Goal: Task Accomplishment & Management: Complete application form

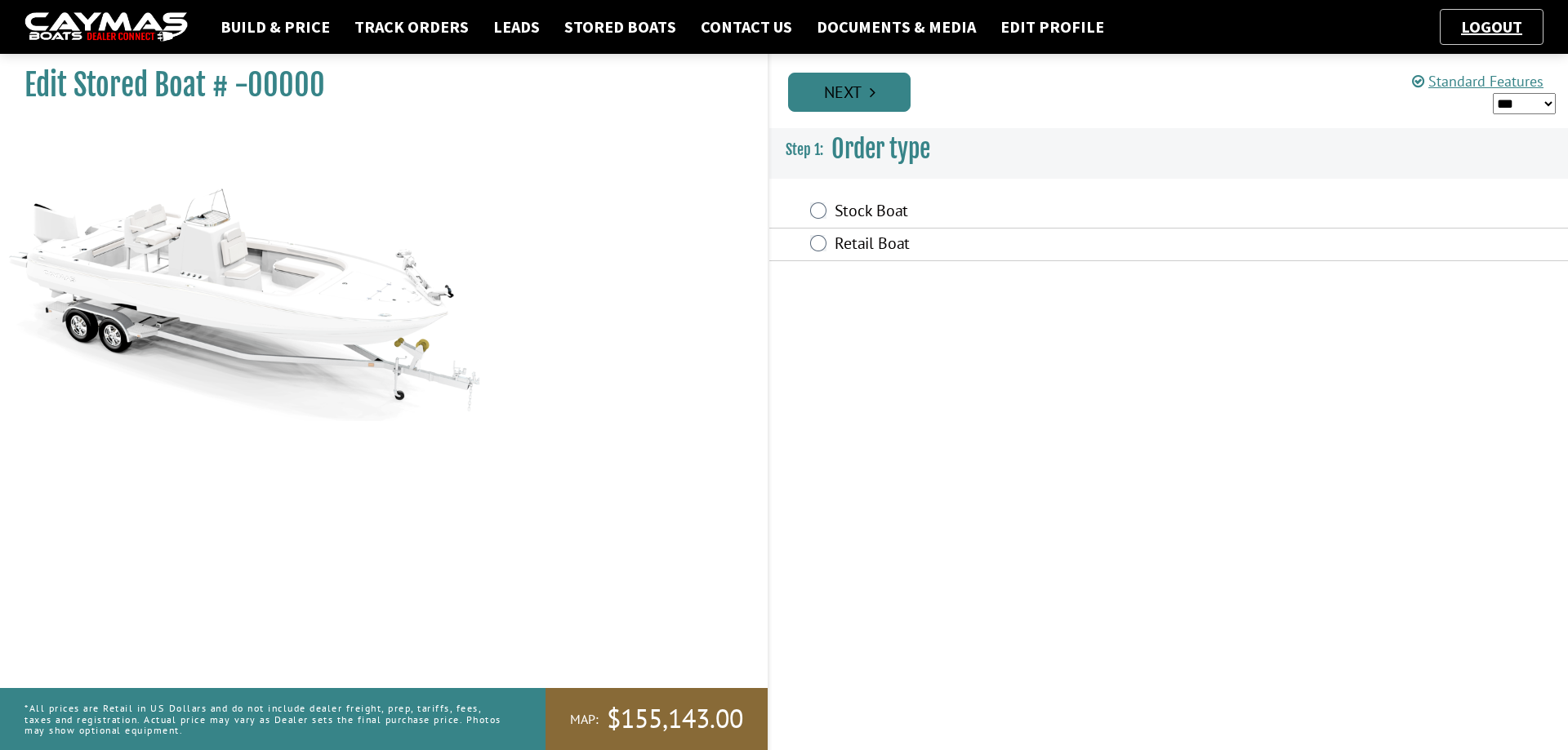
click at [876, 90] on icon "Pagination" at bounding box center [872, 92] width 5 height 16
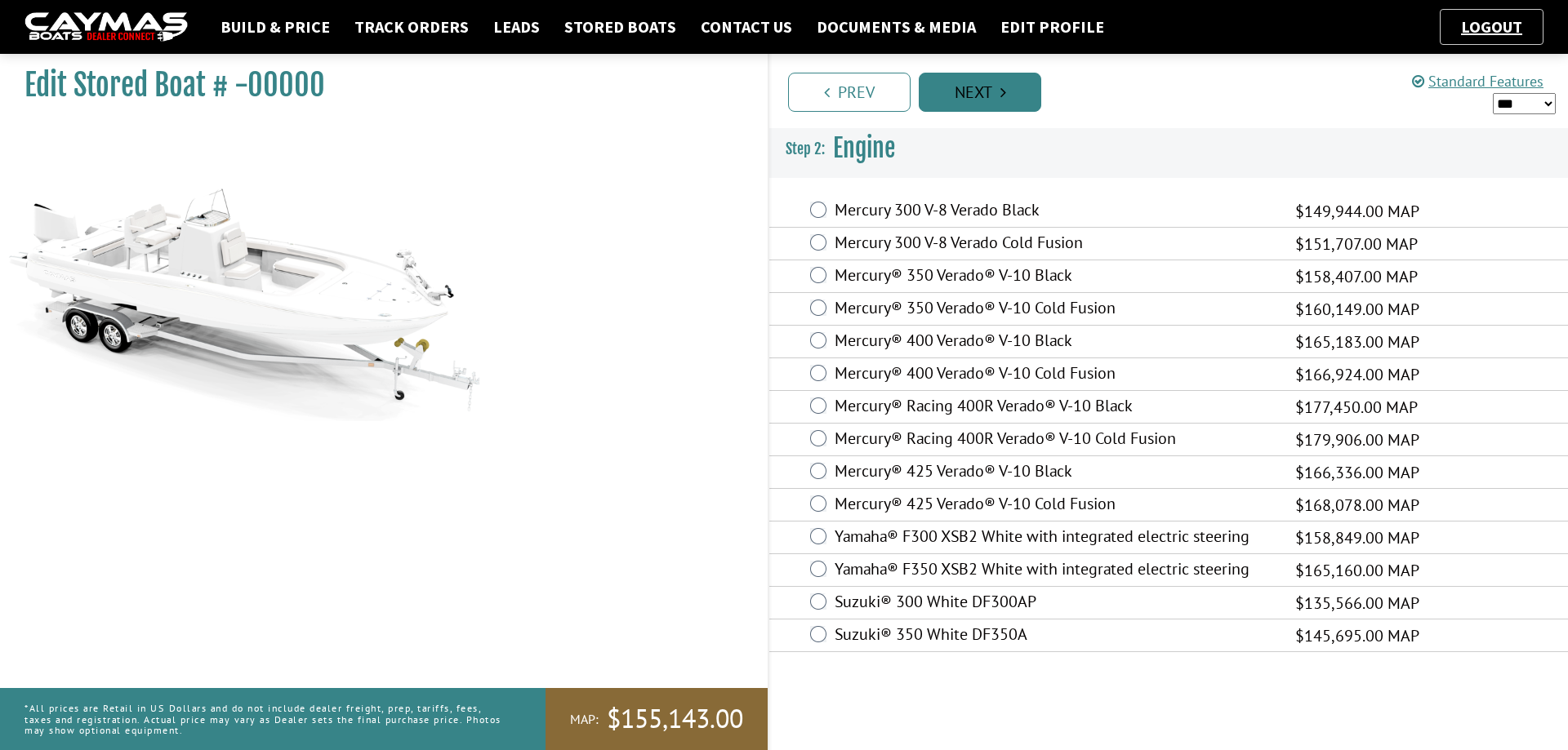
click at [984, 94] on link "Next" at bounding box center [981, 91] width 123 height 39
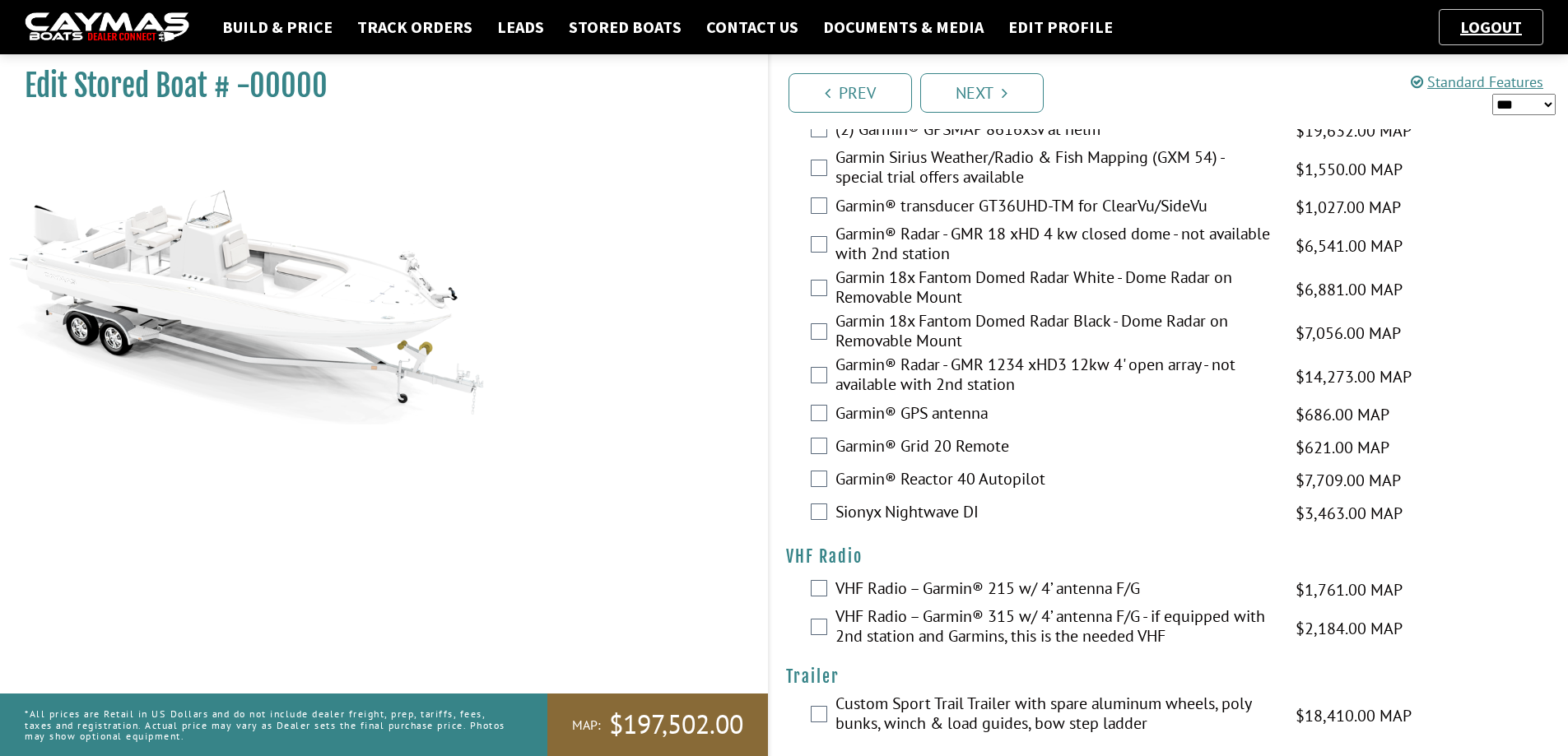
scroll to position [4041, 0]
click at [1026, 96] on link "Next" at bounding box center [982, 92] width 124 height 39
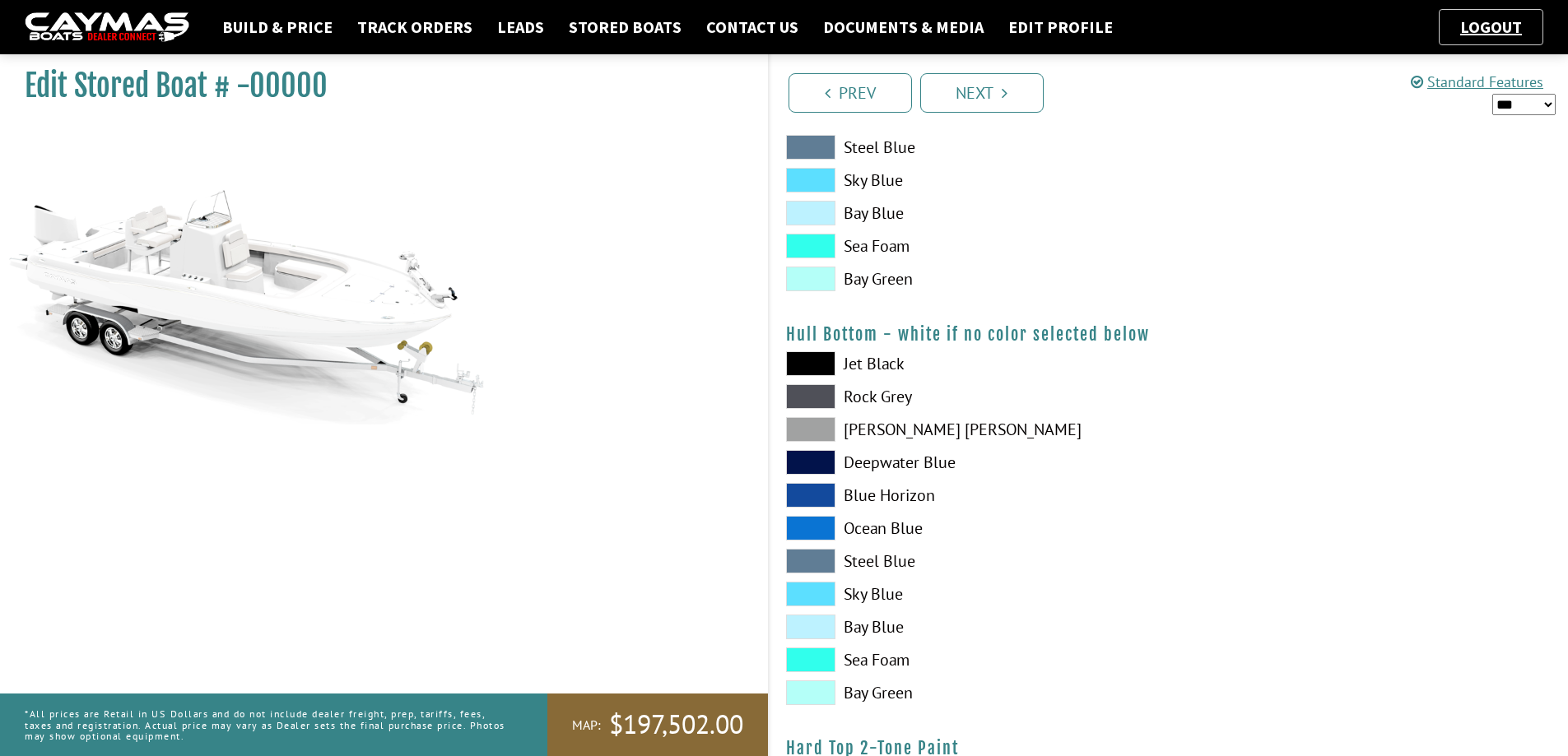
scroll to position [905, 0]
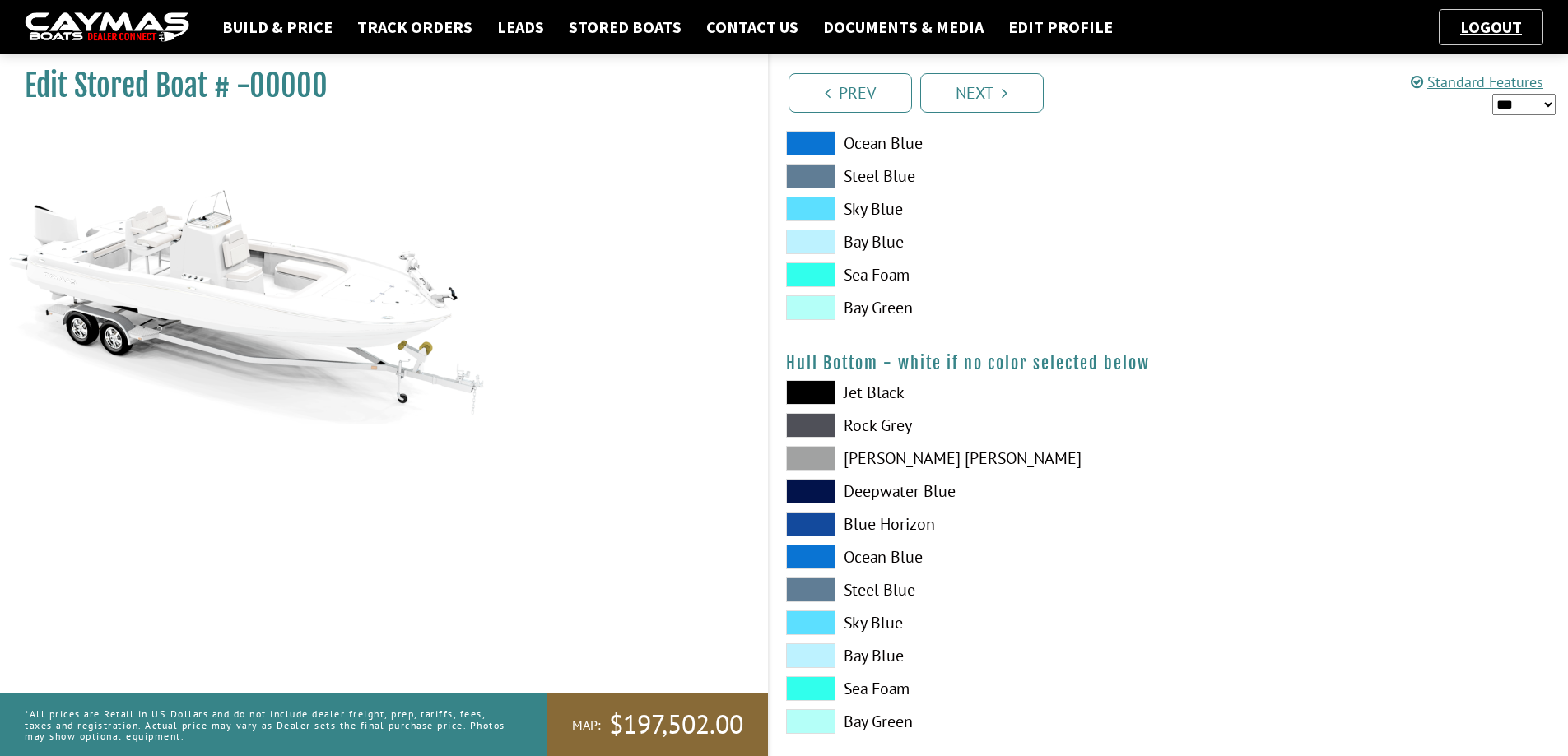
click at [806, 277] on span at bounding box center [811, 274] width 49 height 25
click at [824, 690] on span at bounding box center [811, 689] width 49 height 25
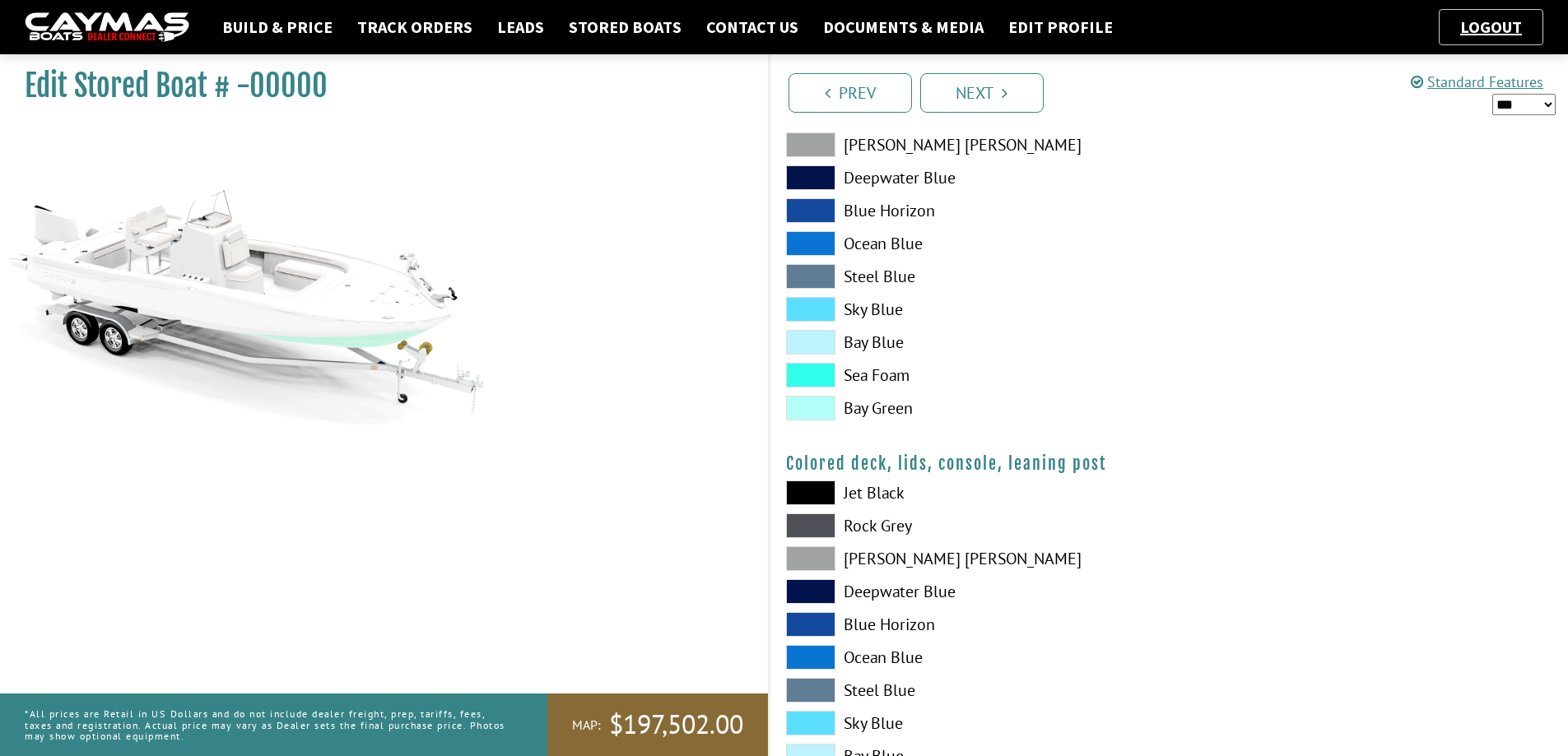
scroll to position [1760, 0]
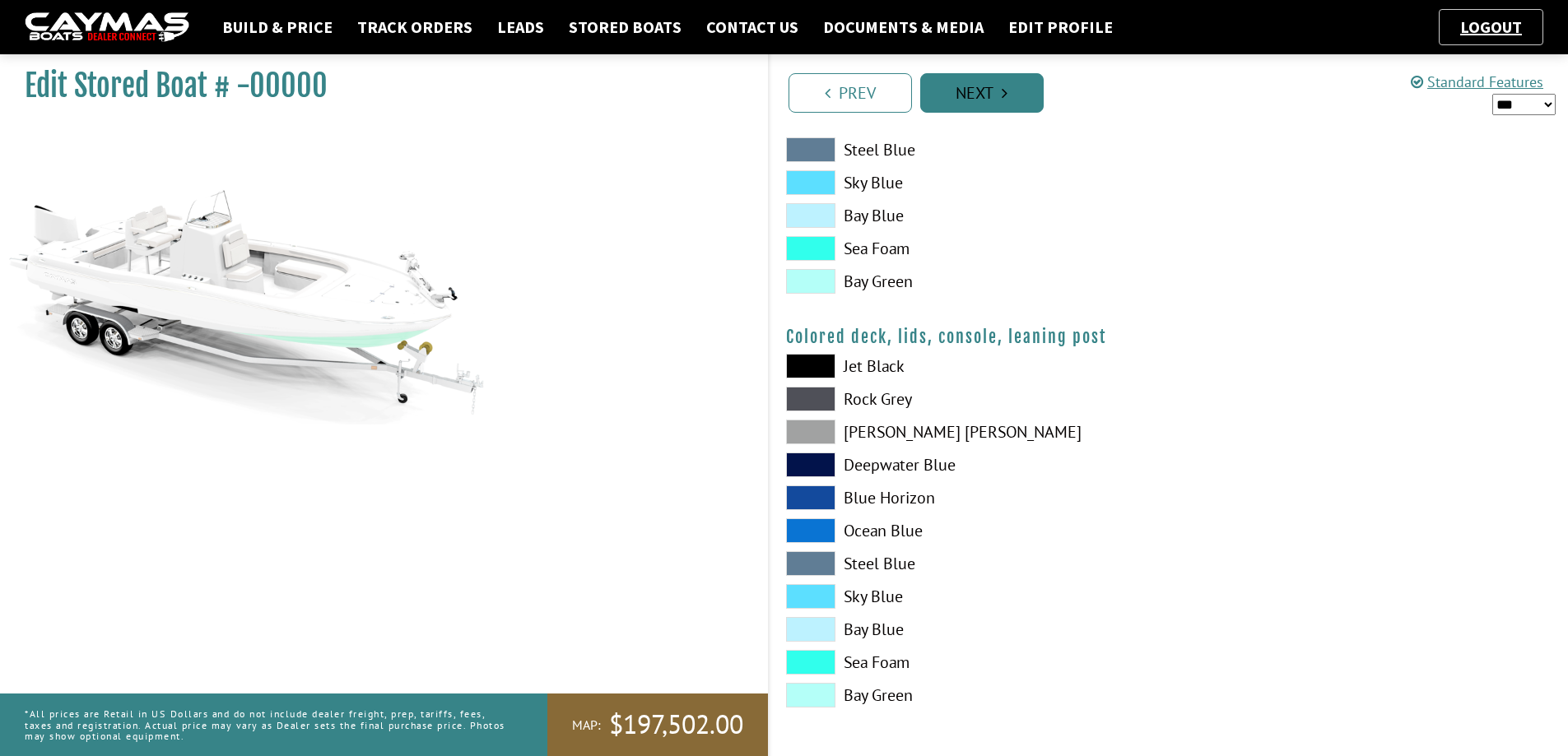
click at [1003, 96] on icon "Pagination" at bounding box center [1005, 93] width 5 height 16
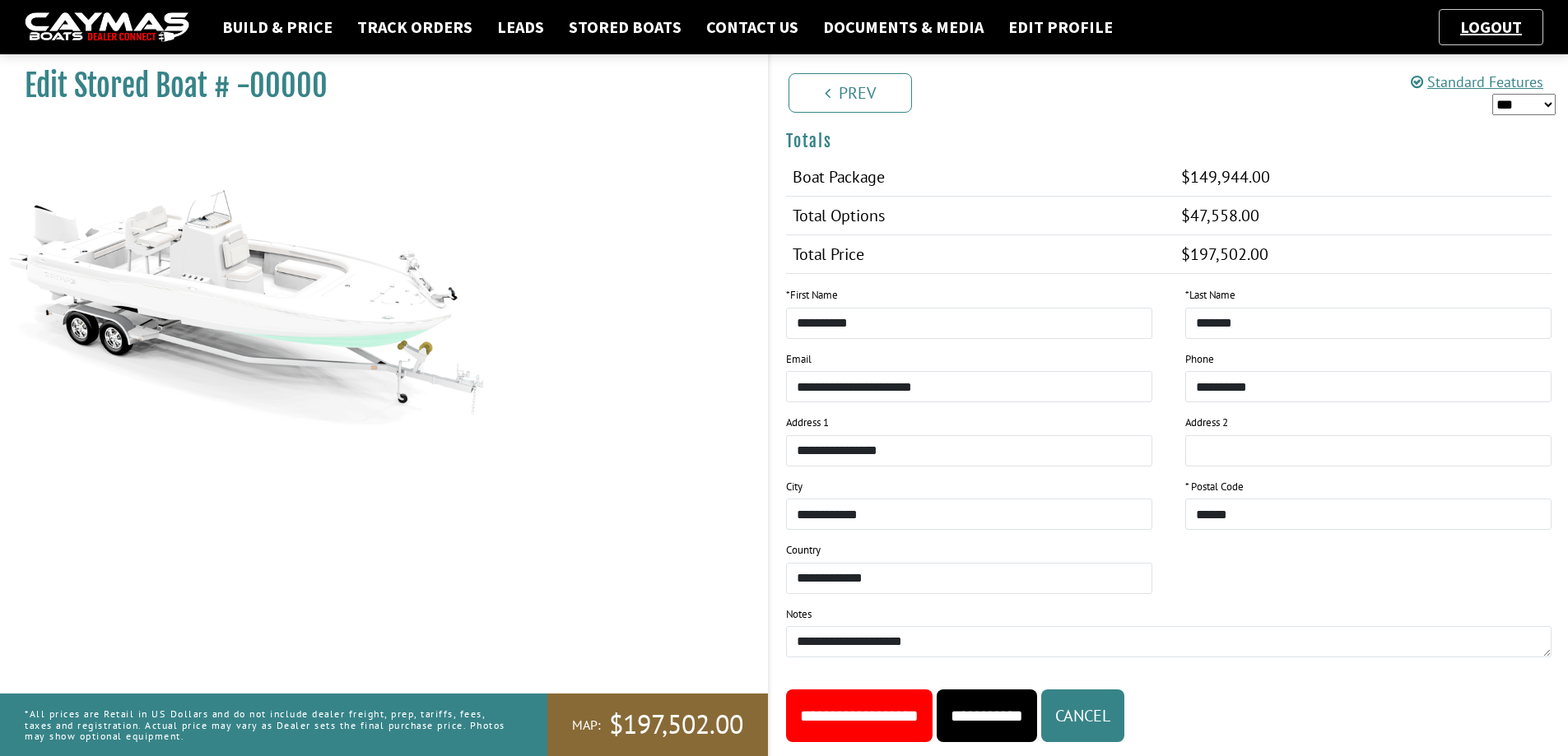
scroll to position [830, 0]
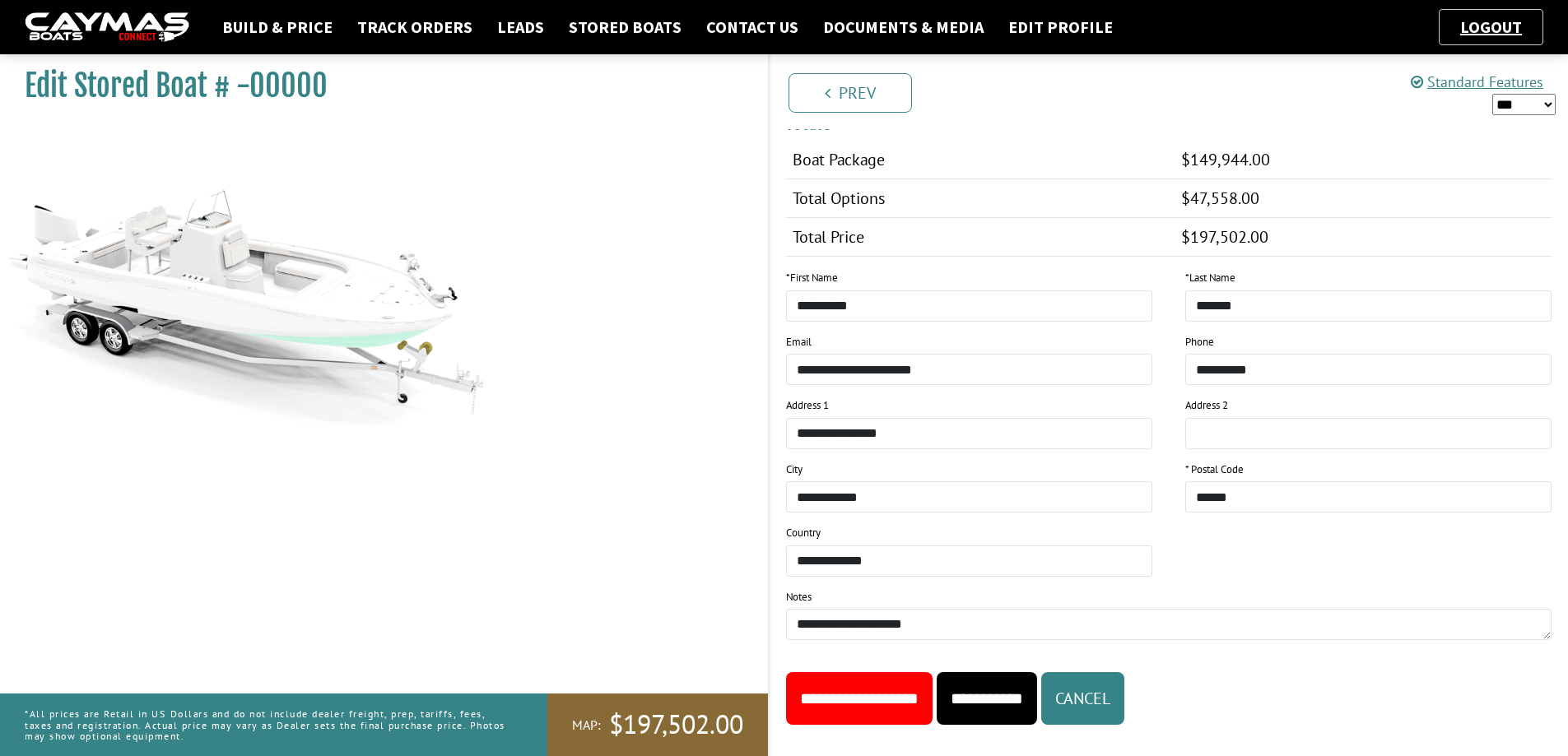
click at [917, 684] on input "**********" at bounding box center [859, 699] width 147 height 53
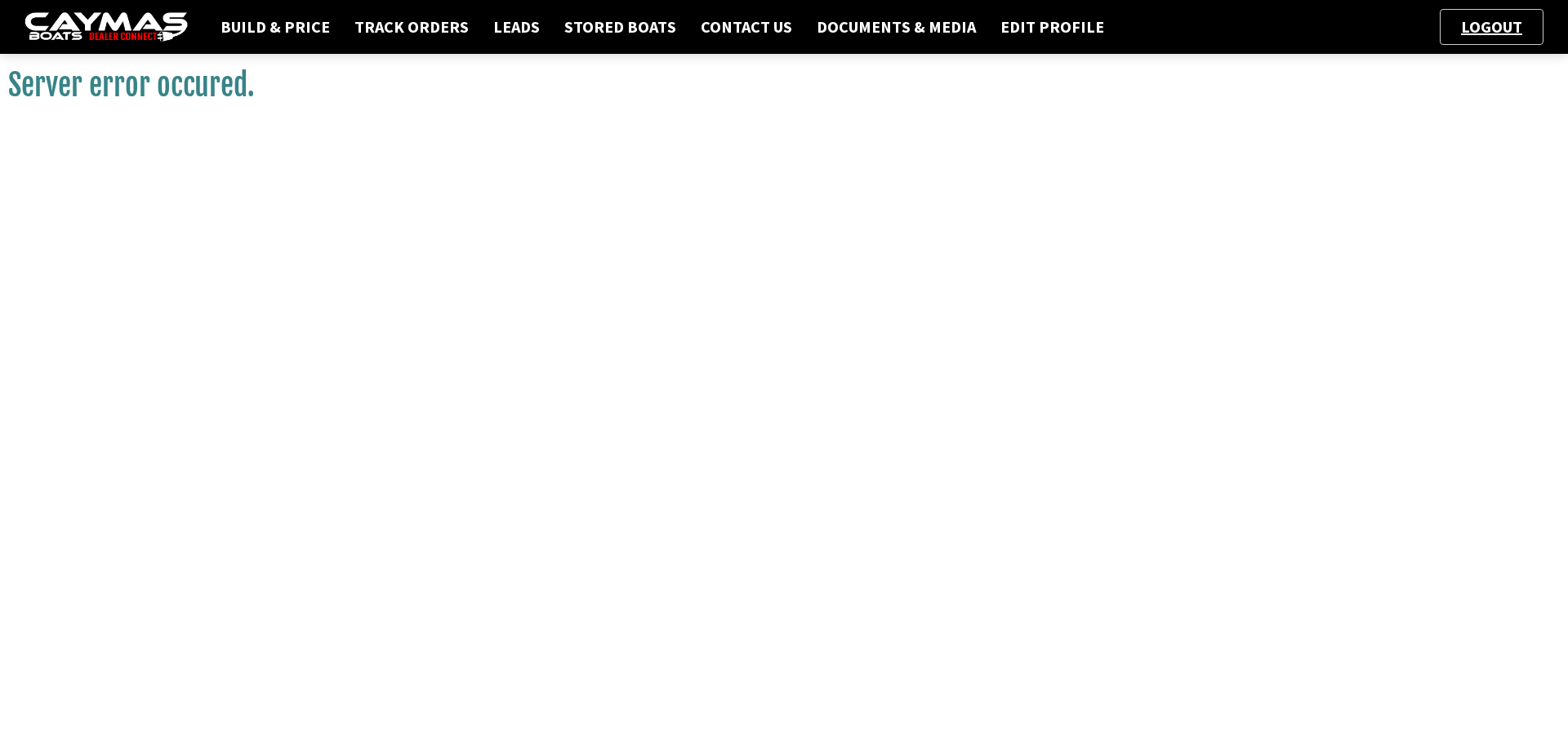
click at [119, 16] on img at bounding box center [106, 27] width 164 height 30
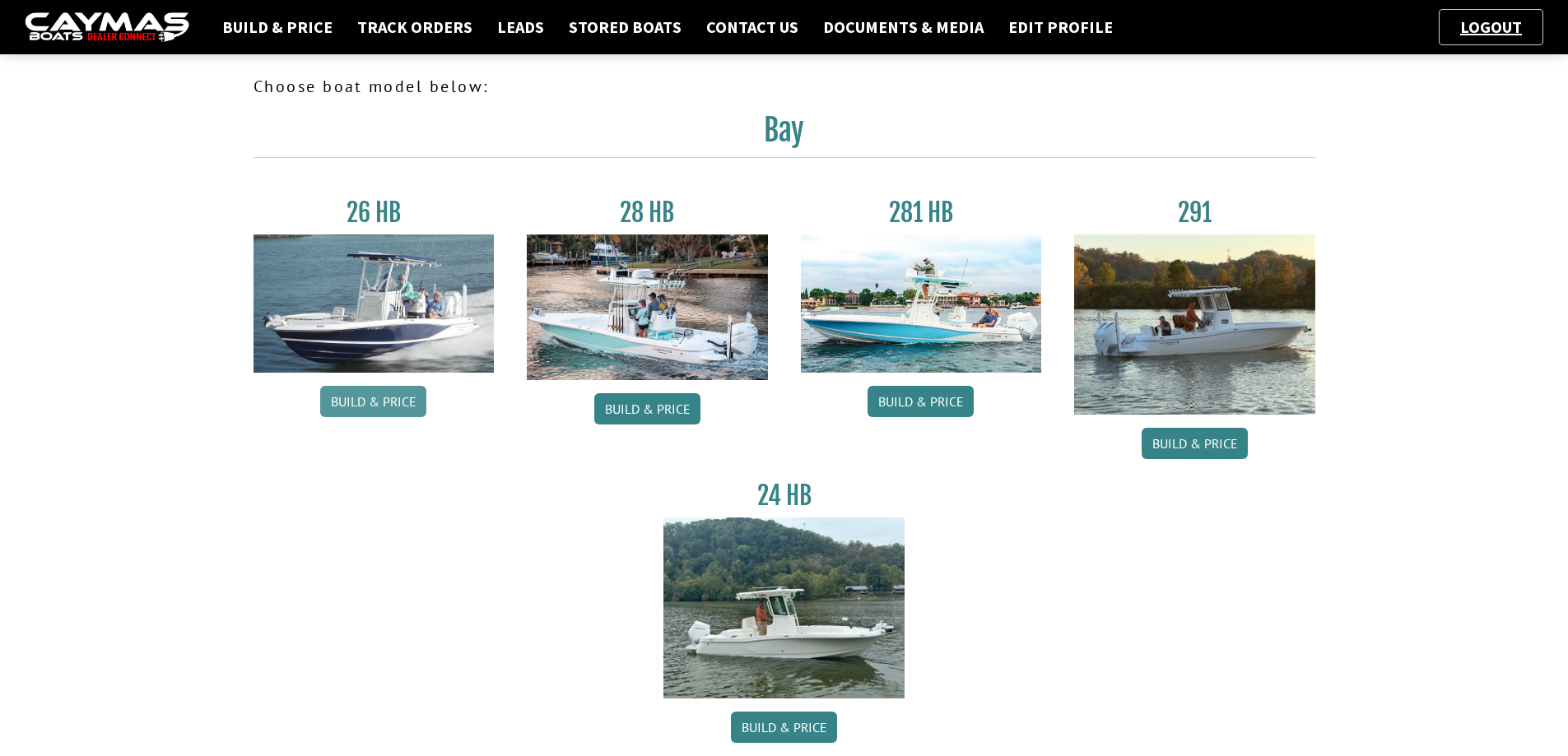
click at [380, 406] on link "Build & Price" at bounding box center [374, 402] width 107 height 31
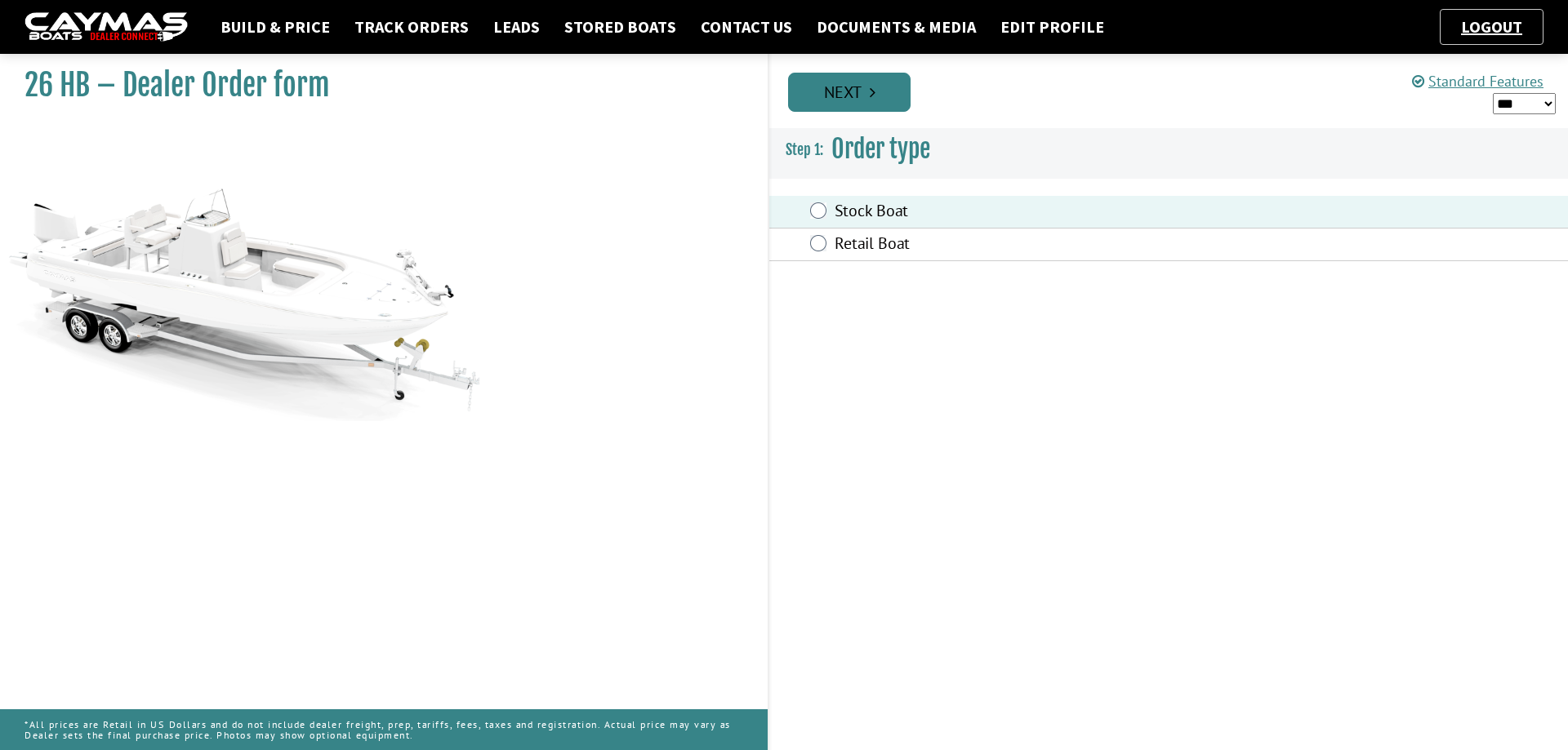
click at [865, 80] on link "Next" at bounding box center [850, 91] width 123 height 39
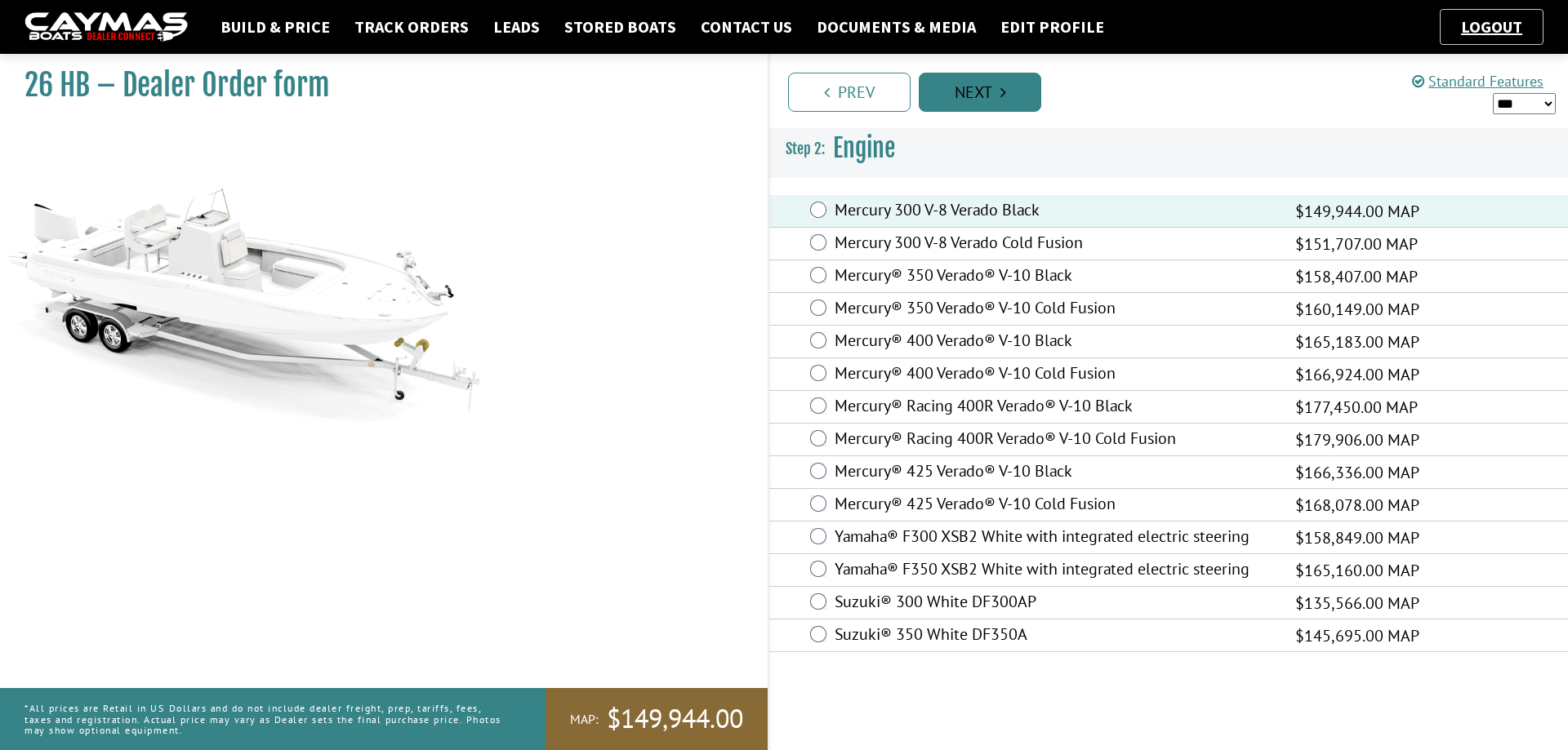
click at [975, 87] on link "Next" at bounding box center [981, 91] width 123 height 39
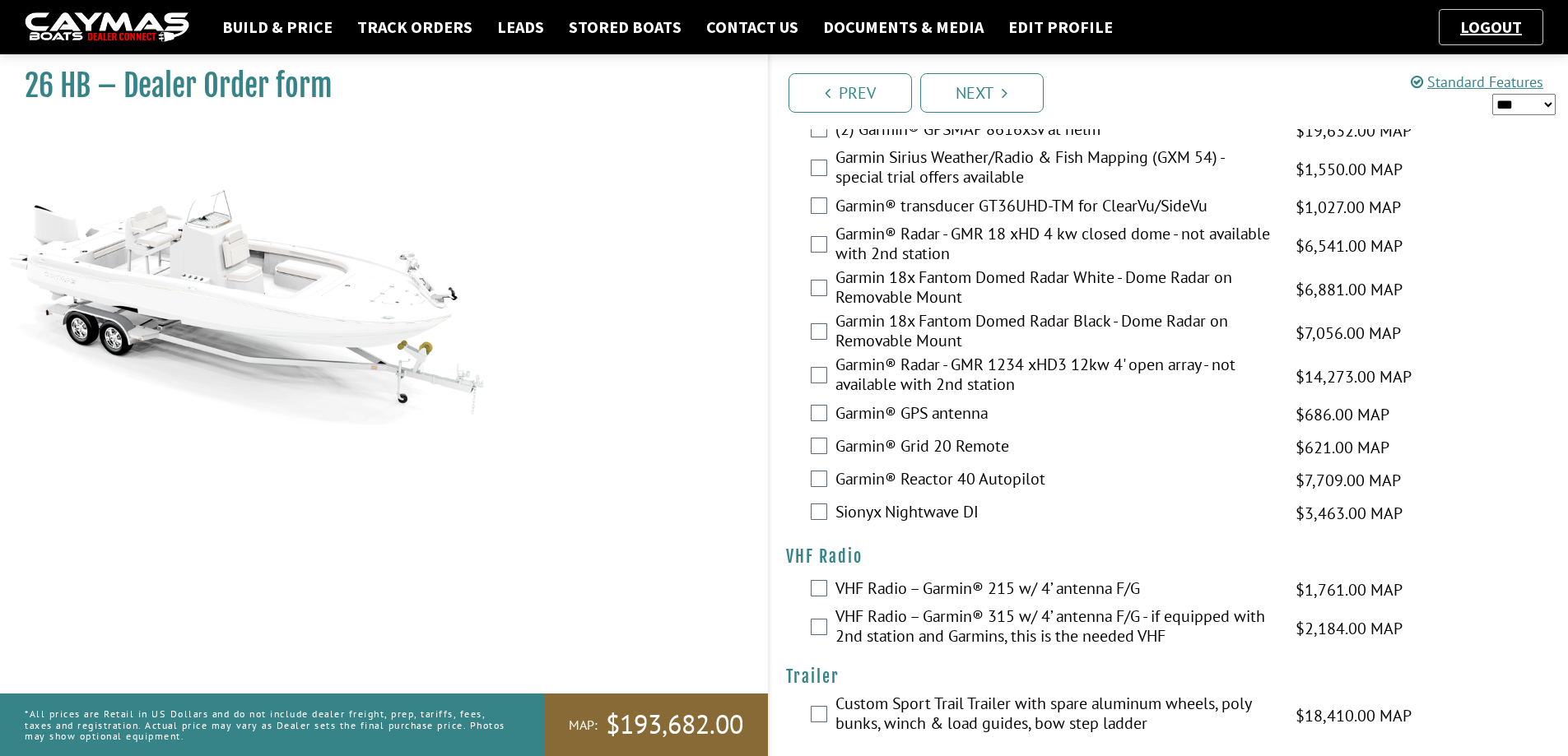
scroll to position [4041, 0]
click at [1010, 89] on link "Next" at bounding box center [982, 92] width 124 height 39
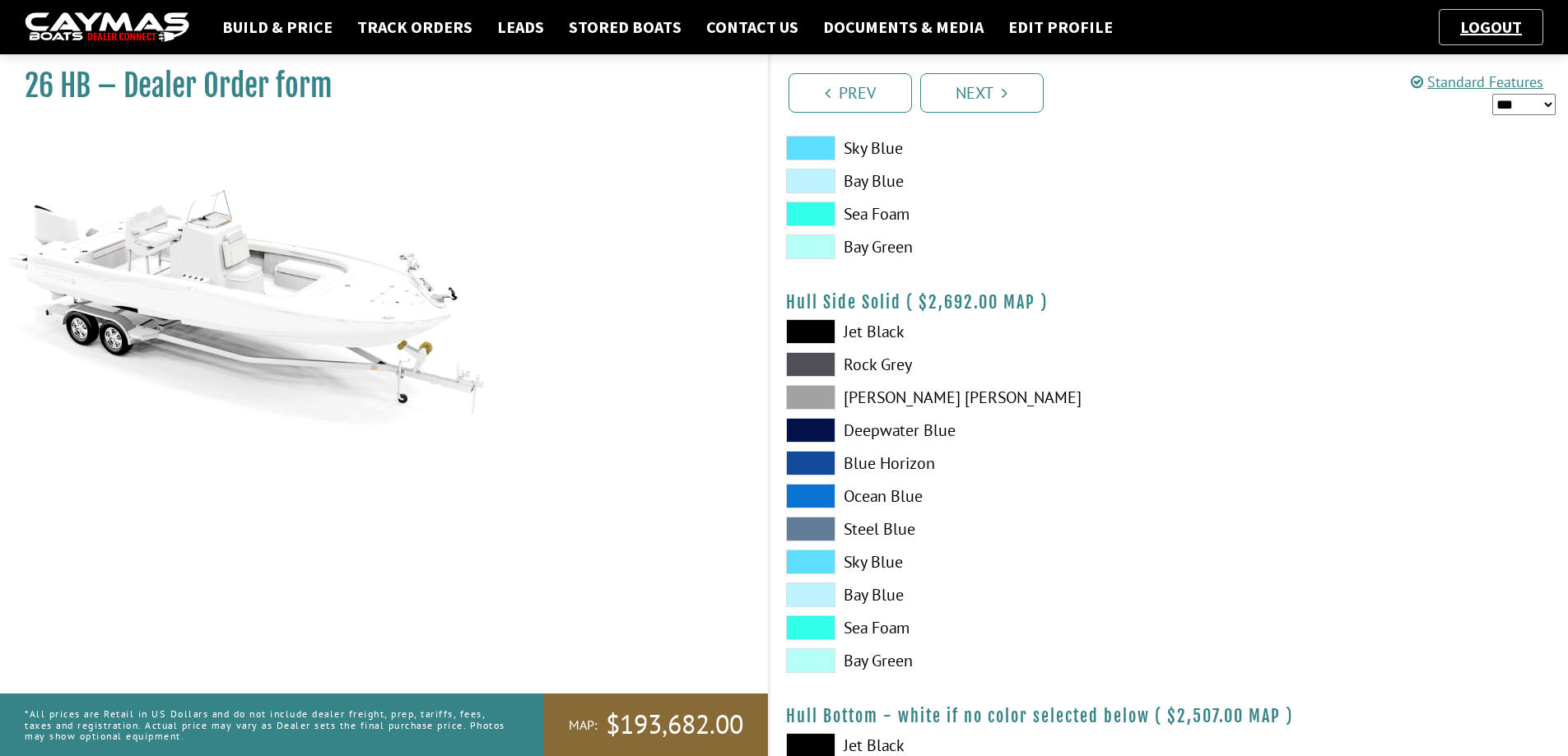
scroll to position [577, 0]
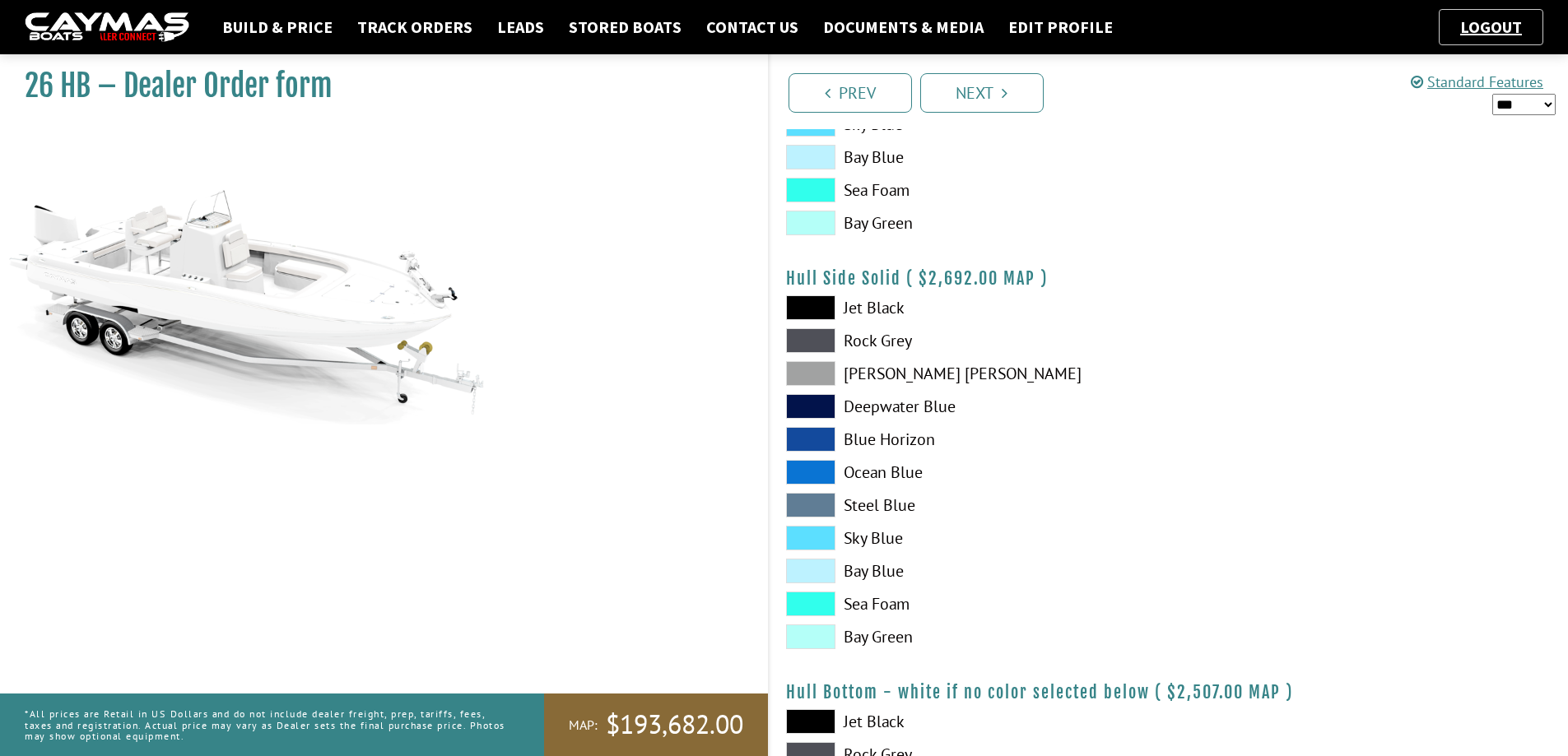
click at [816, 601] on span at bounding box center [811, 604] width 49 height 25
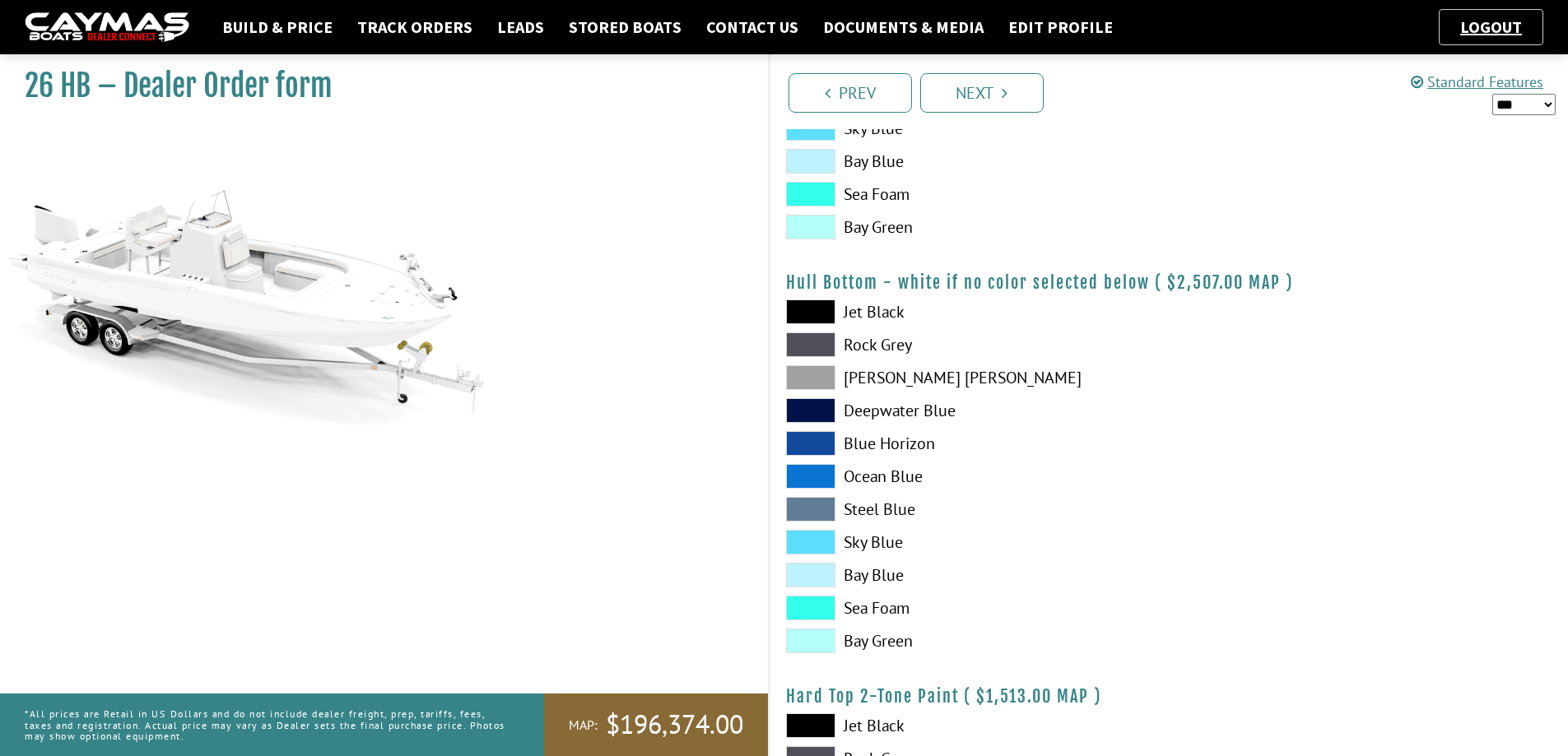
scroll to position [987, 0]
click at [791, 605] on span at bounding box center [811, 606] width 49 height 25
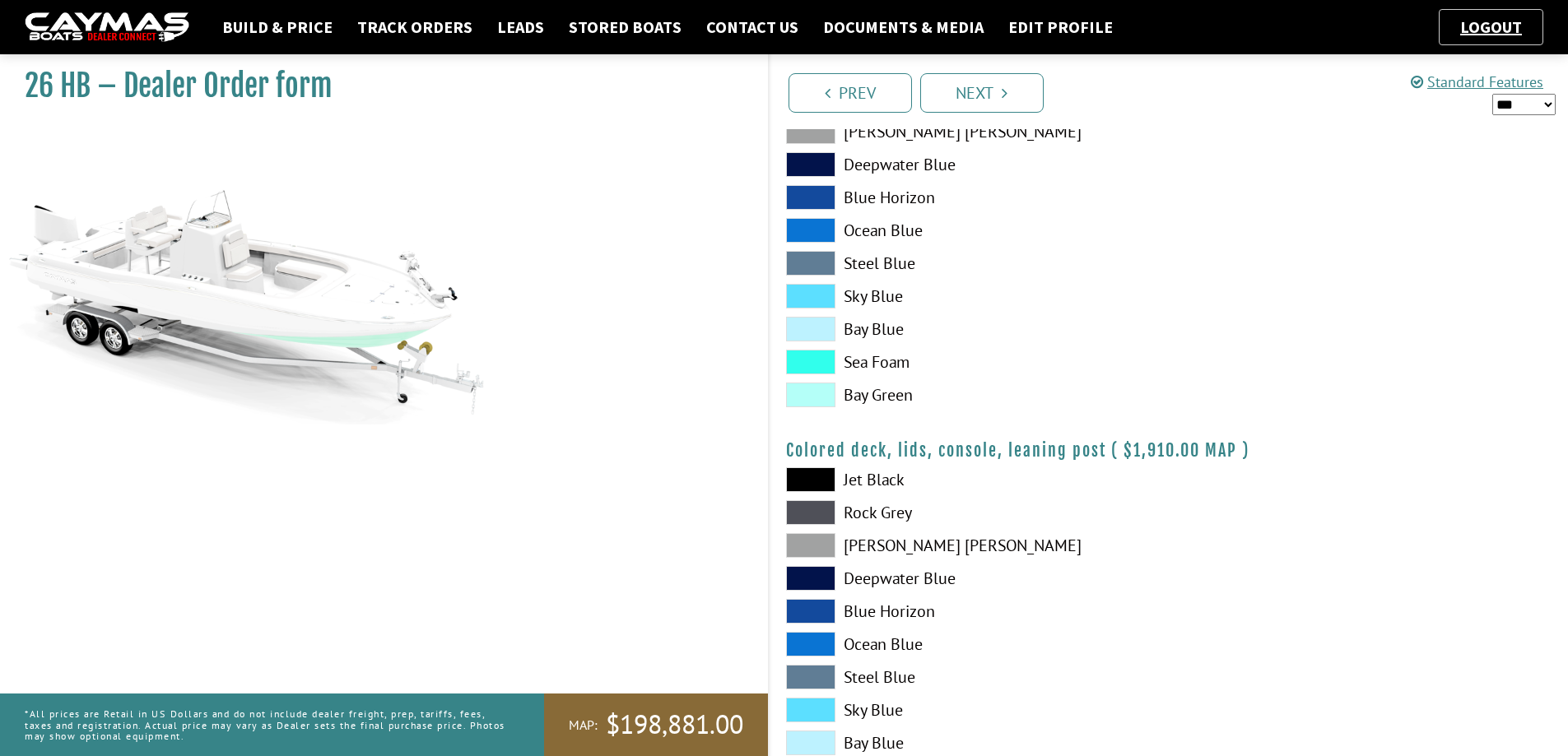
scroll to position [1760, 0]
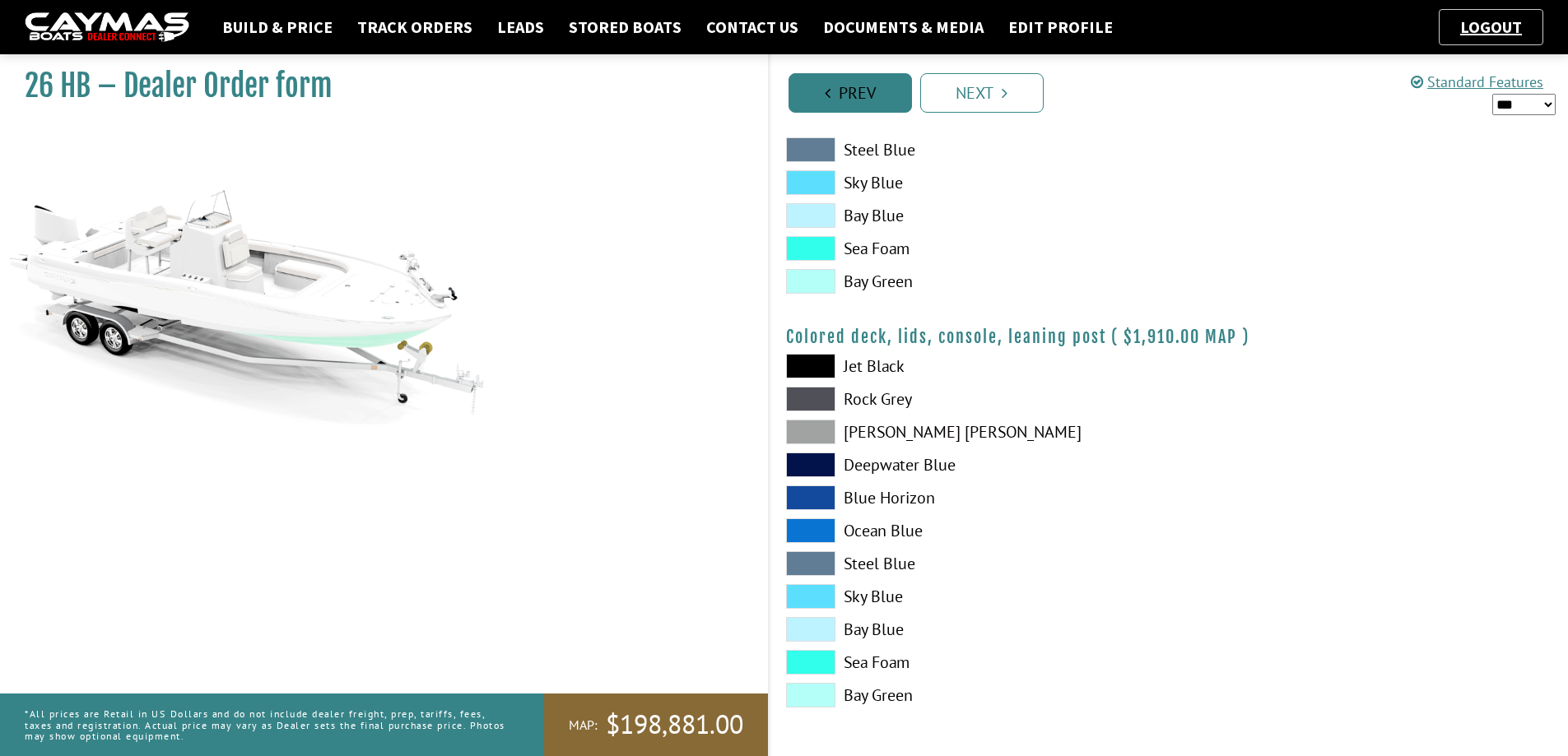
click at [866, 89] on link "Prev" at bounding box center [851, 92] width 124 height 39
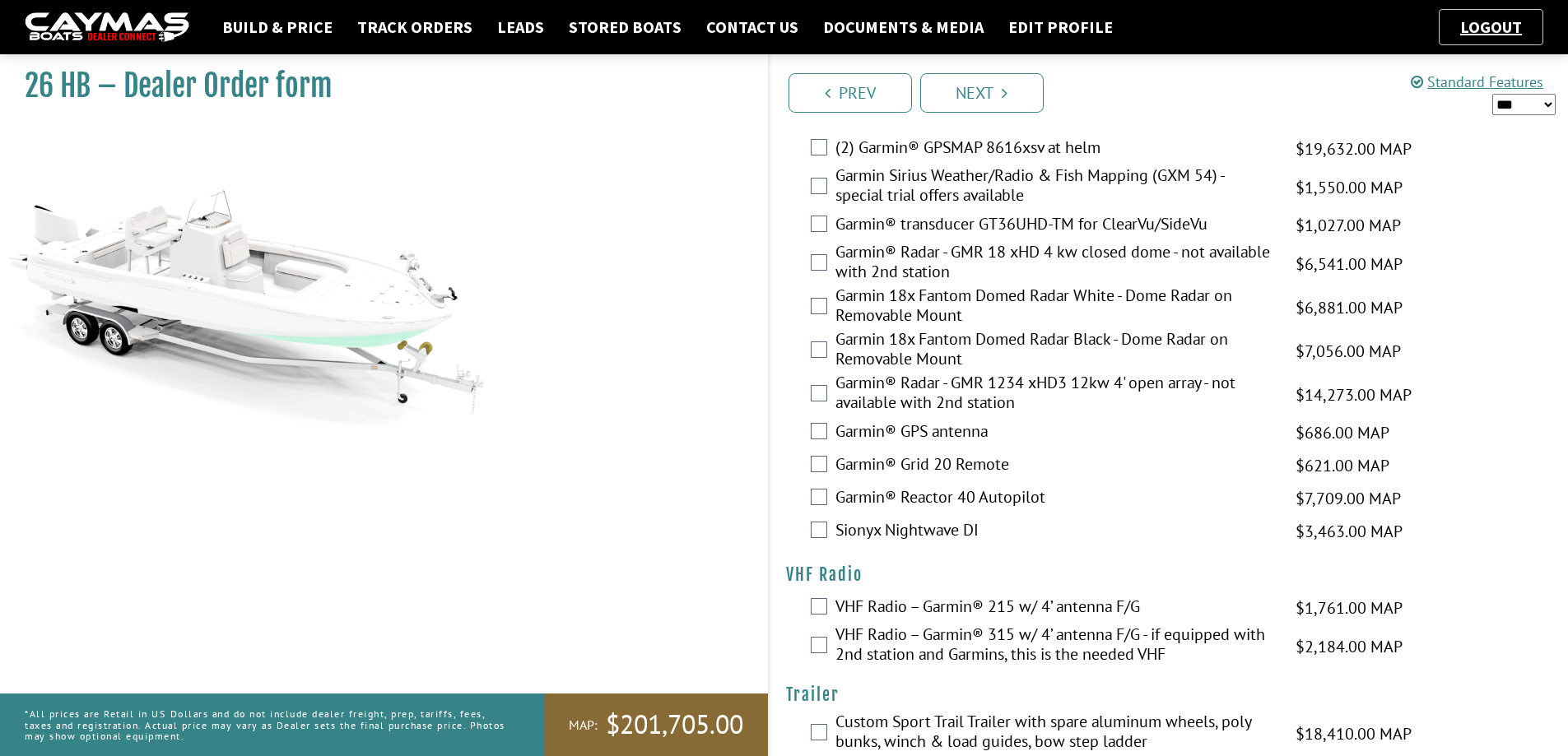
scroll to position [4041, 0]
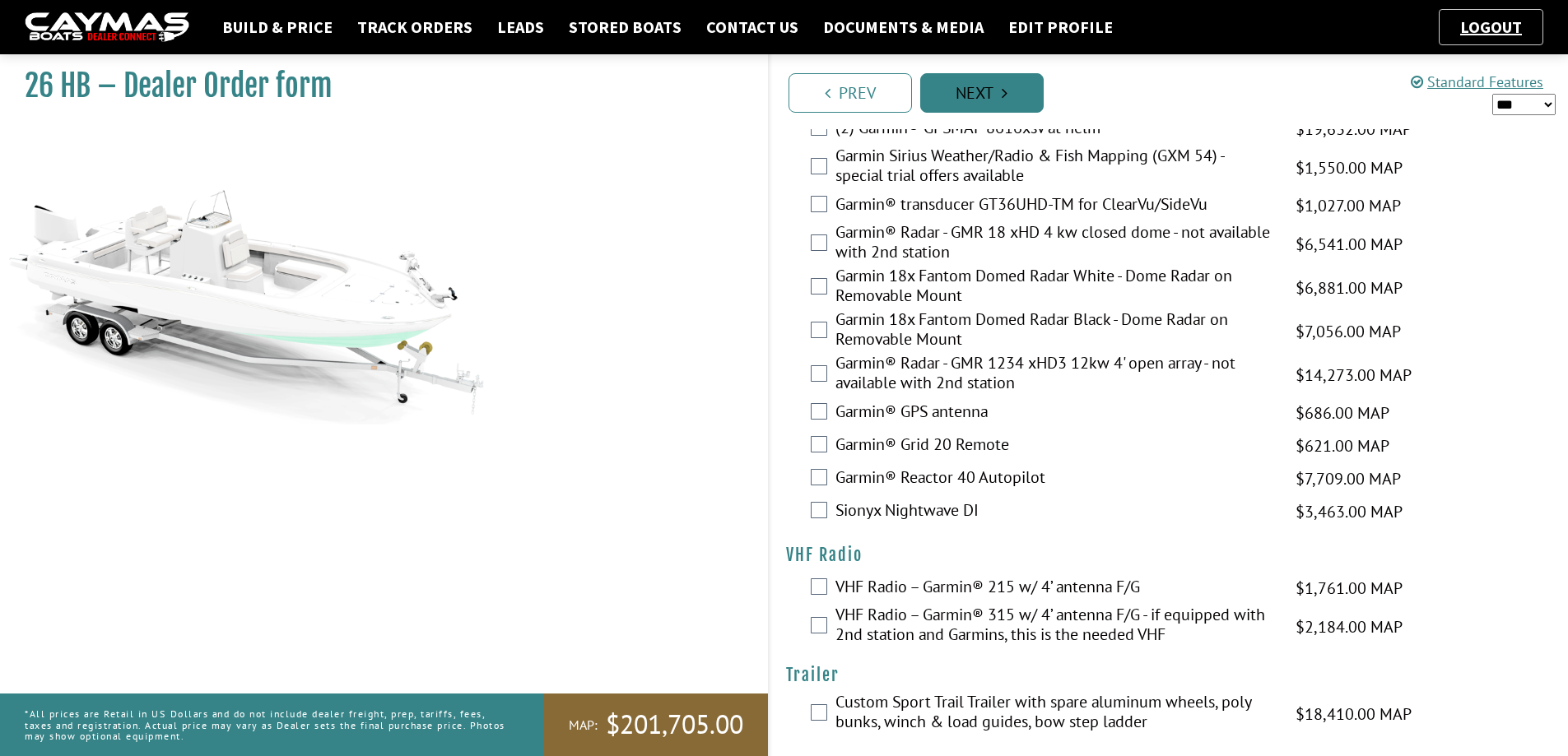
click at [996, 95] on link "Next" at bounding box center [982, 92] width 124 height 39
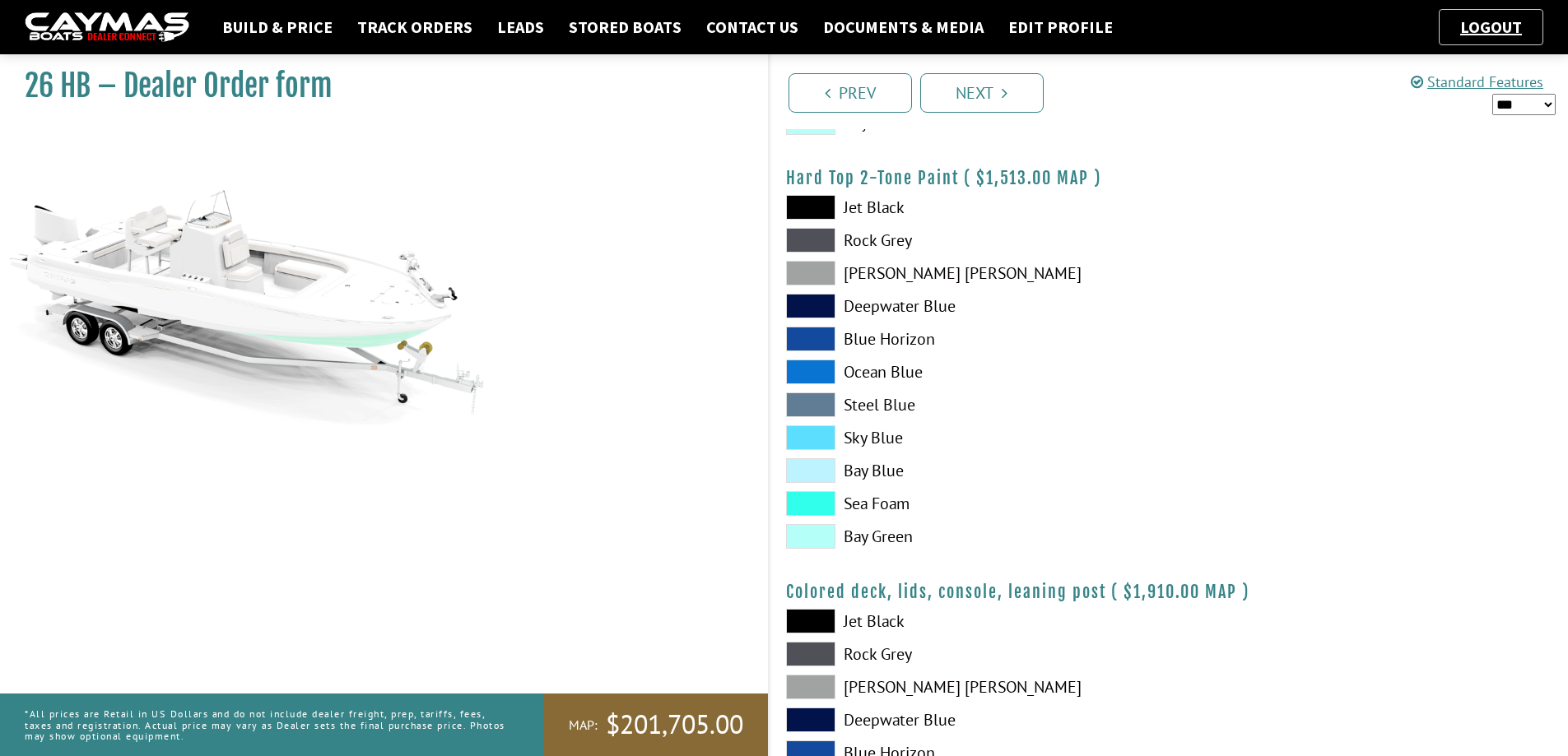
scroll to position [1760, 0]
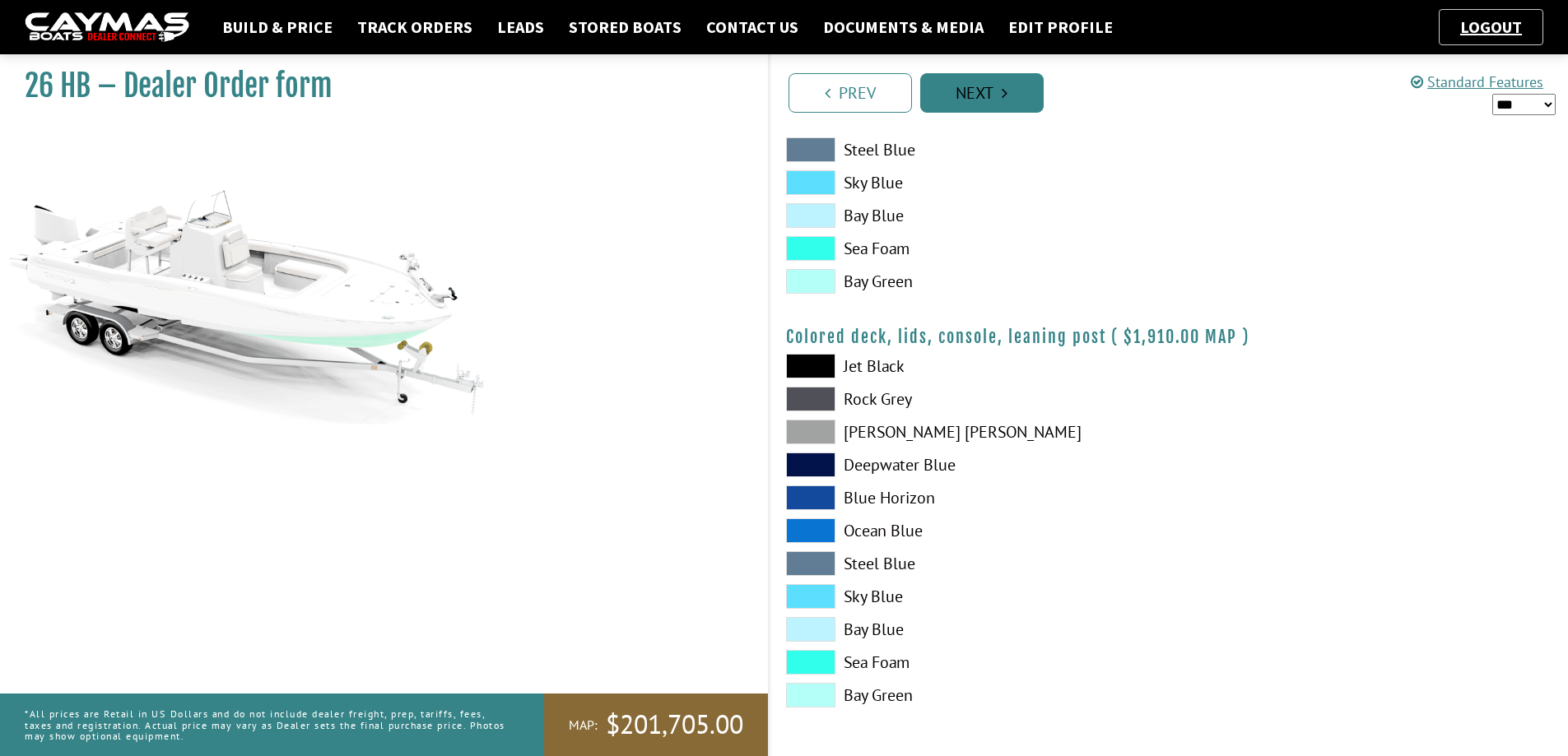
click at [1013, 89] on link "Next" at bounding box center [982, 92] width 124 height 39
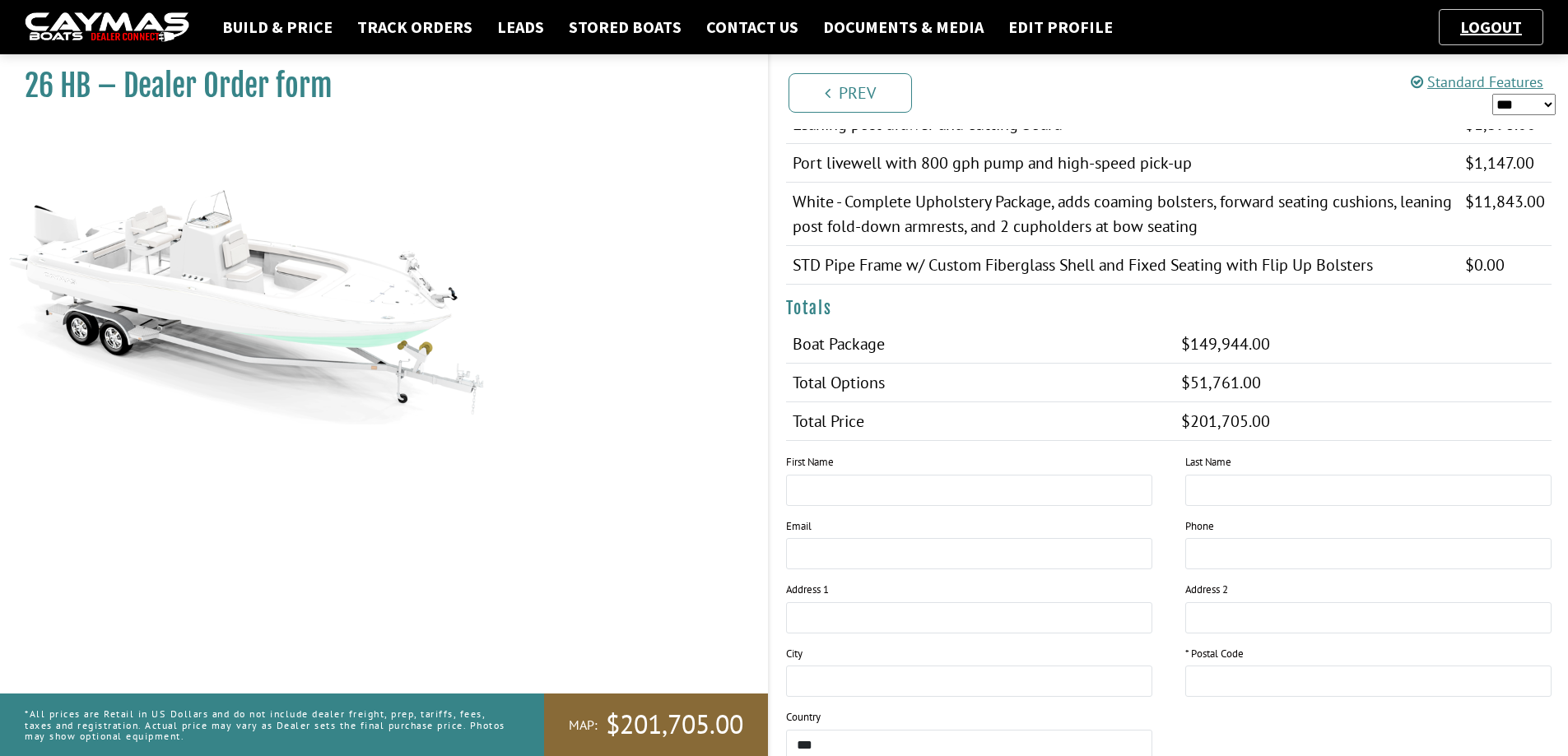
scroll to position [1089, 0]
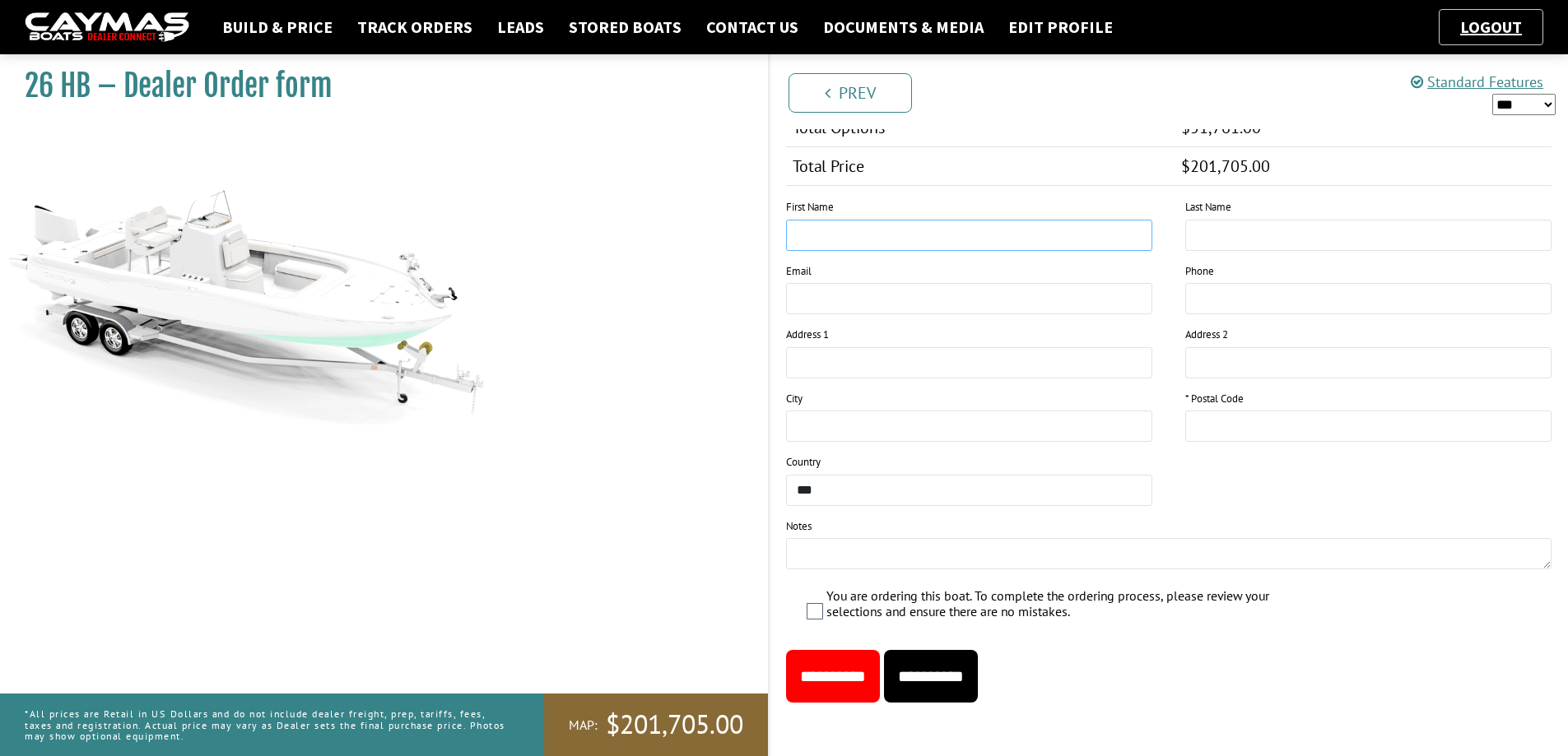
click at [873, 244] on input "text" at bounding box center [969, 235] width 366 height 31
type input "******"
type input "*******"
type input "**********"
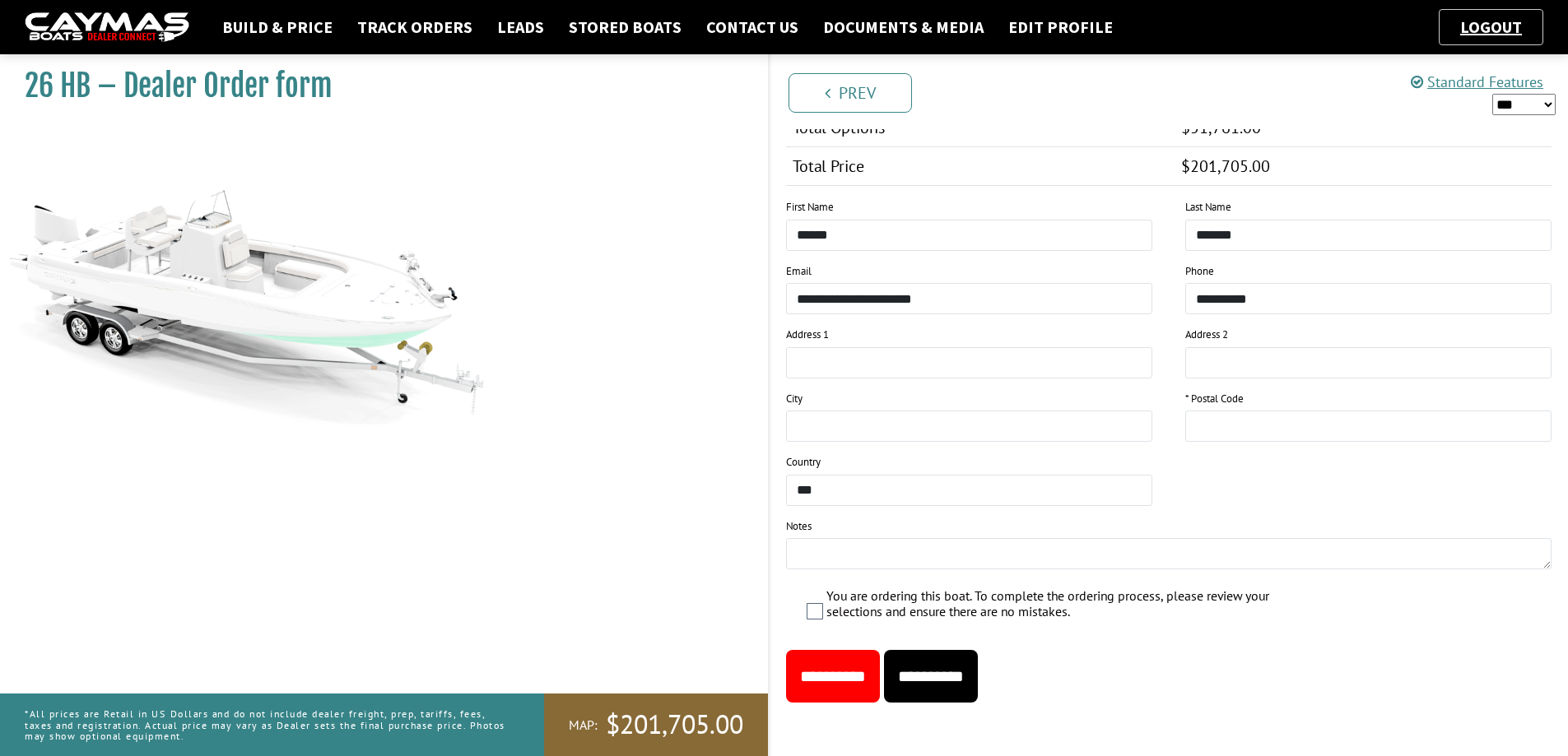
type input "**********"
click at [852, 551] on textarea at bounding box center [1169, 554] width 766 height 31
type textarea "**********"
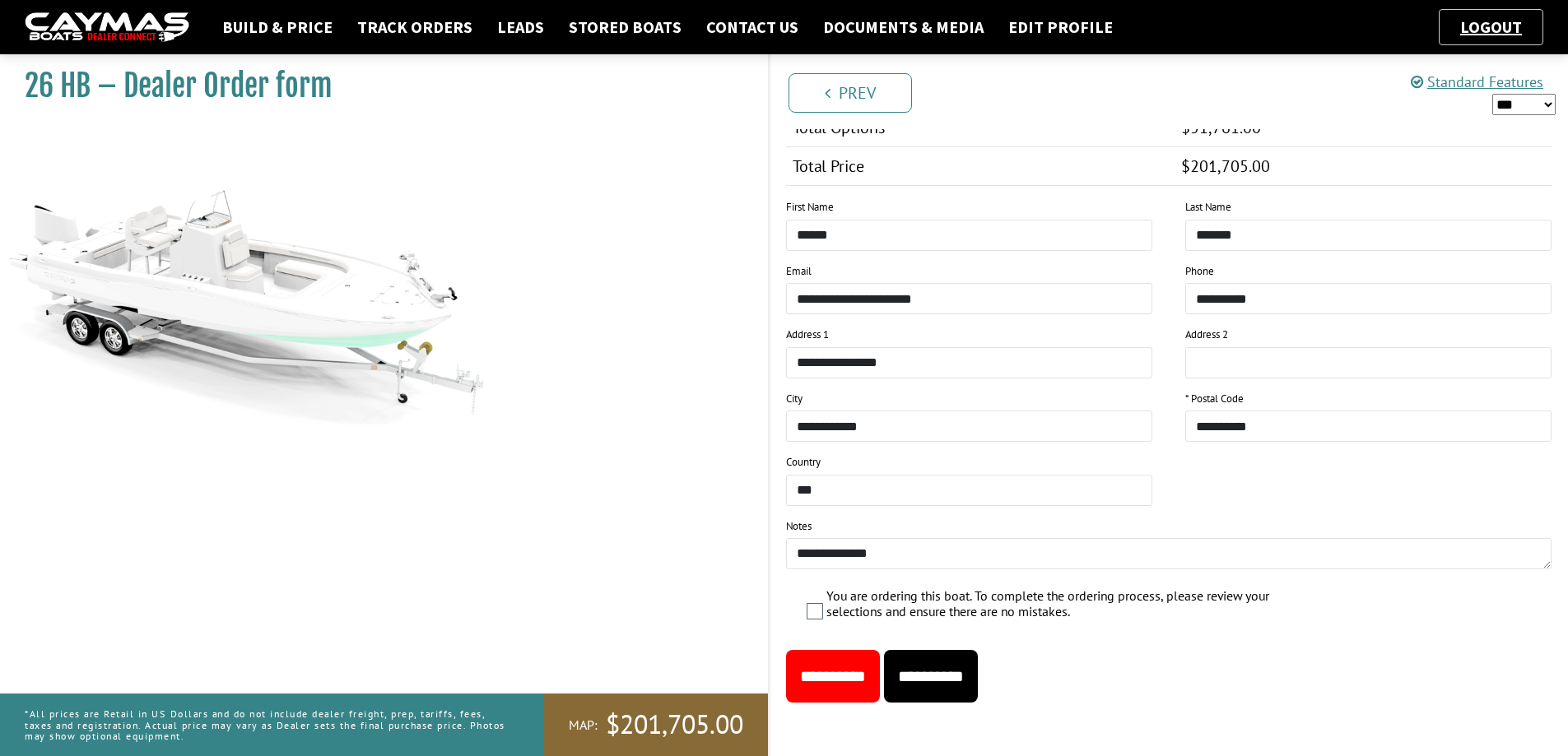
click at [866, 685] on input "**********" at bounding box center [833, 677] width 94 height 53
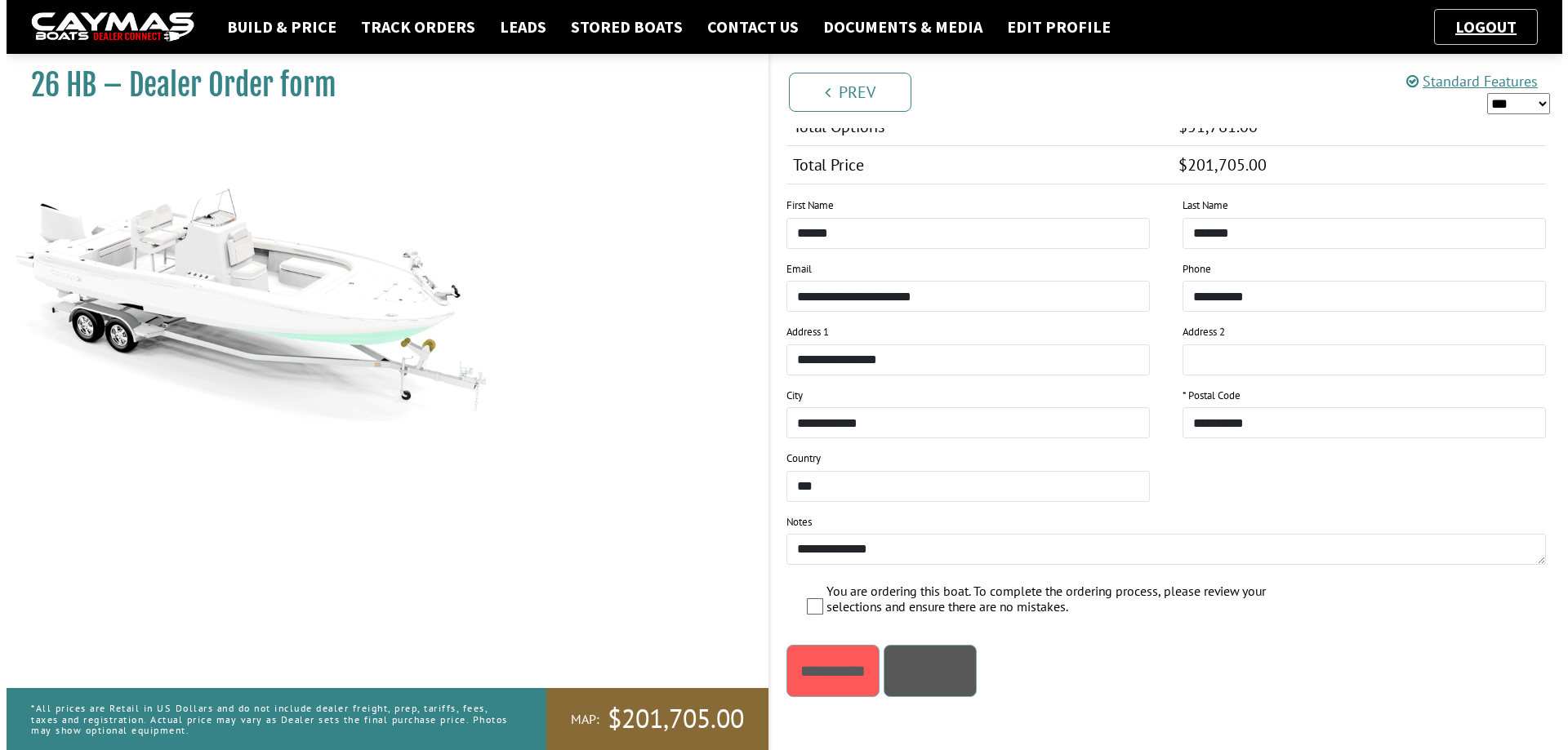
scroll to position [0, 0]
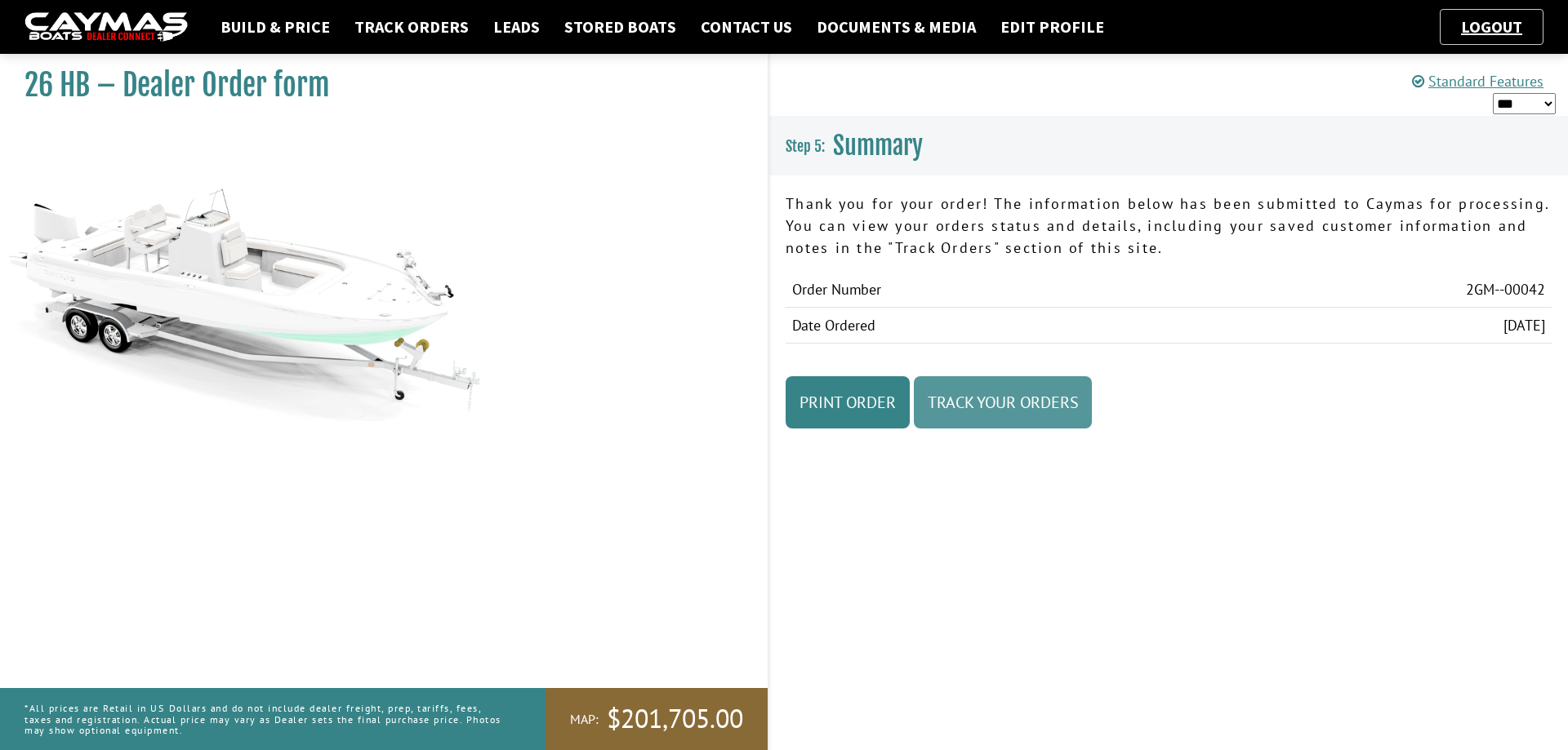
click at [1069, 403] on link "Track Your Orders" at bounding box center [1002, 403] width 178 height 52
